Goal: Information Seeking & Learning: Learn about a topic

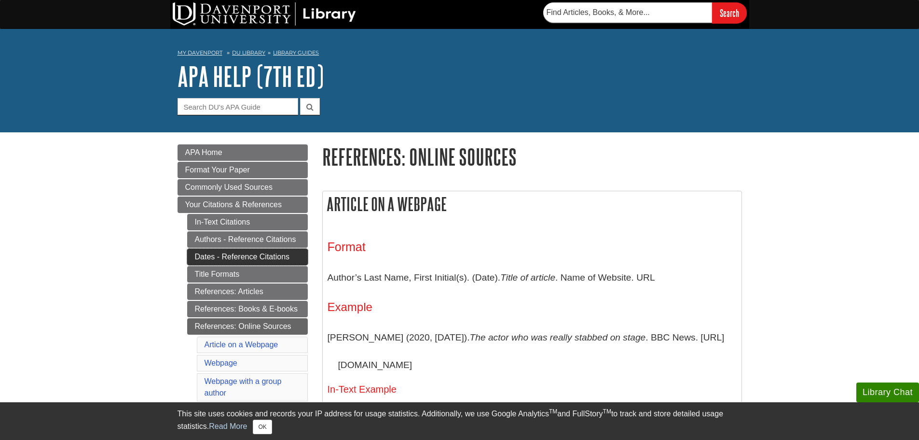
click at [273, 262] on link "Dates - Reference Citations" at bounding box center [247, 257] width 121 height 16
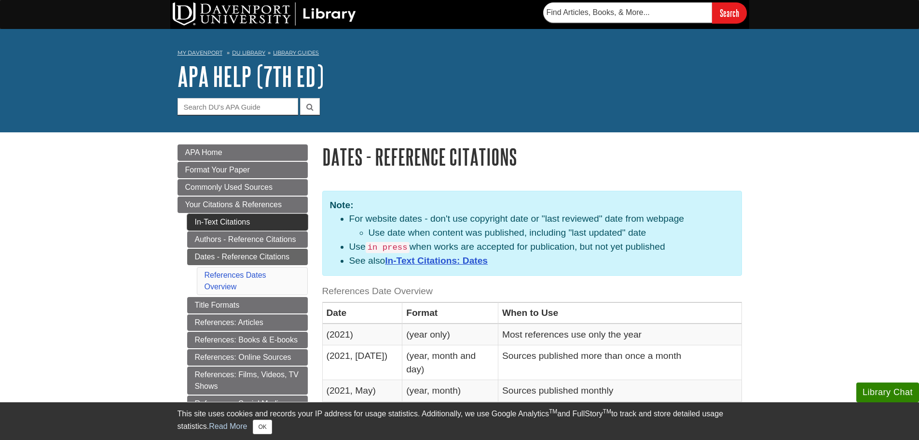
click at [253, 226] on link "In-Text Citations" at bounding box center [247, 222] width 121 height 16
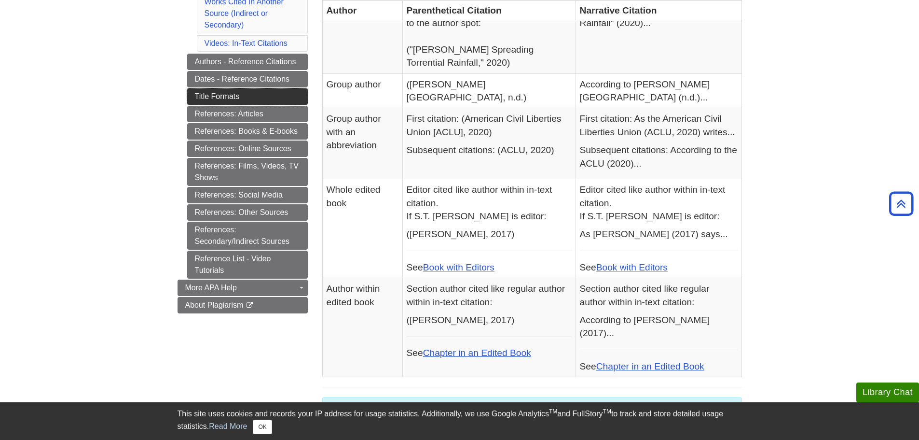
scroll to position [322, 0]
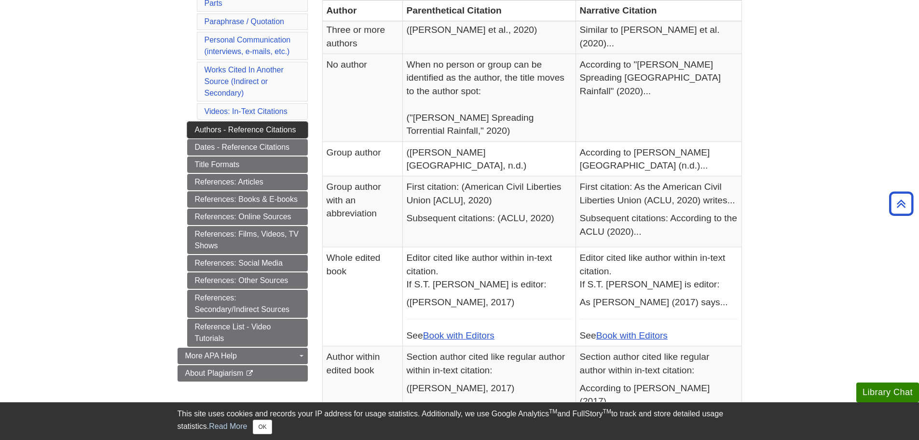
click at [293, 134] on link "Authors - Reference Citations" at bounding box center [247, 130] width 121 height 16
click at [283, 148] on link "Dates - Reference Citations" at bounding box center [247, 147] width 121 height 16
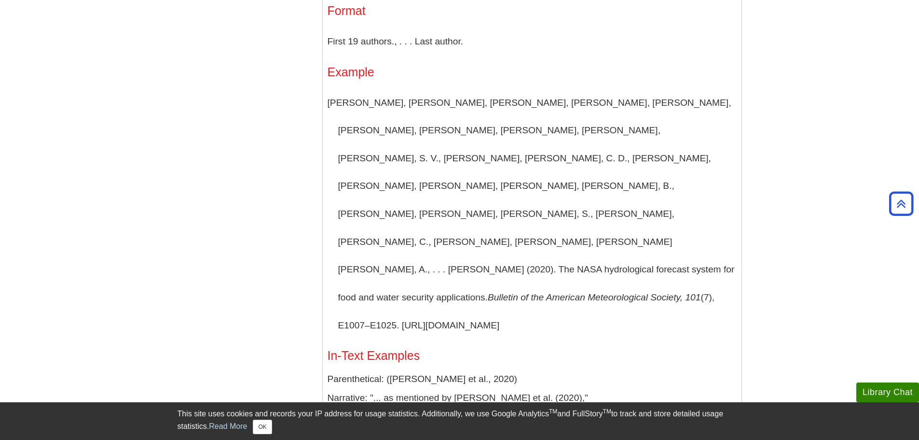
scroll to position [1448, 0]
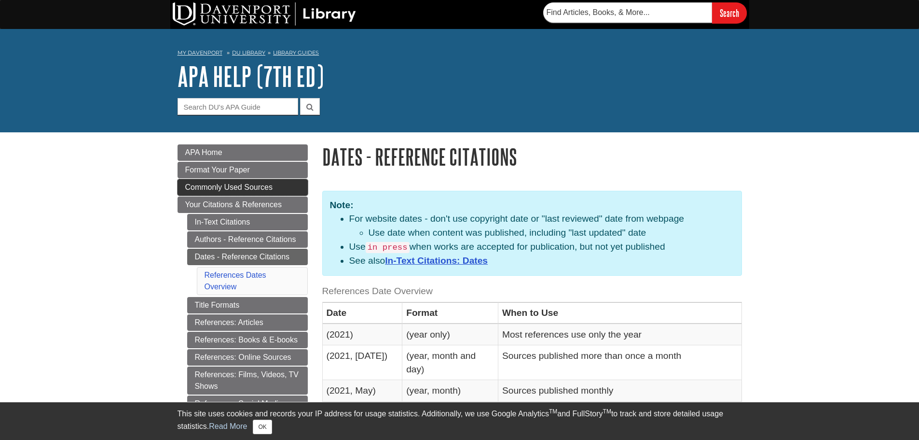
scroll to position [161, 0]
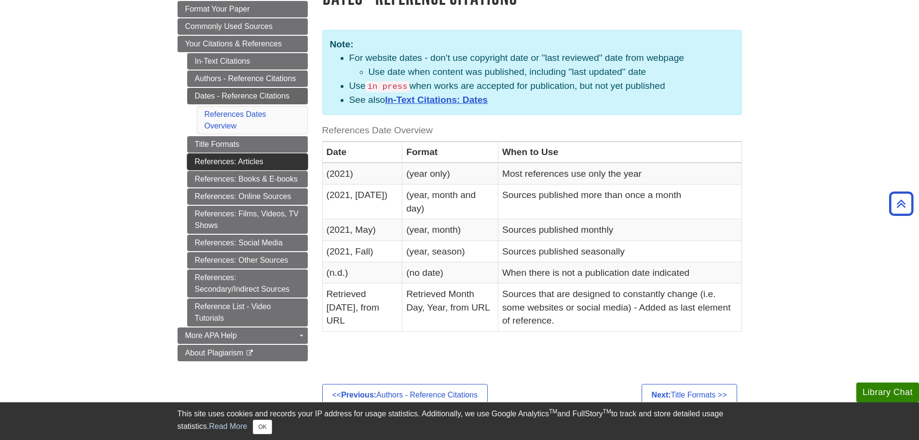
click at [298, 163] on link "References: Articles" at bounding box center [247, 161] width 121 height 16
